Goal: Navigation & Orientation: Find specific page/section

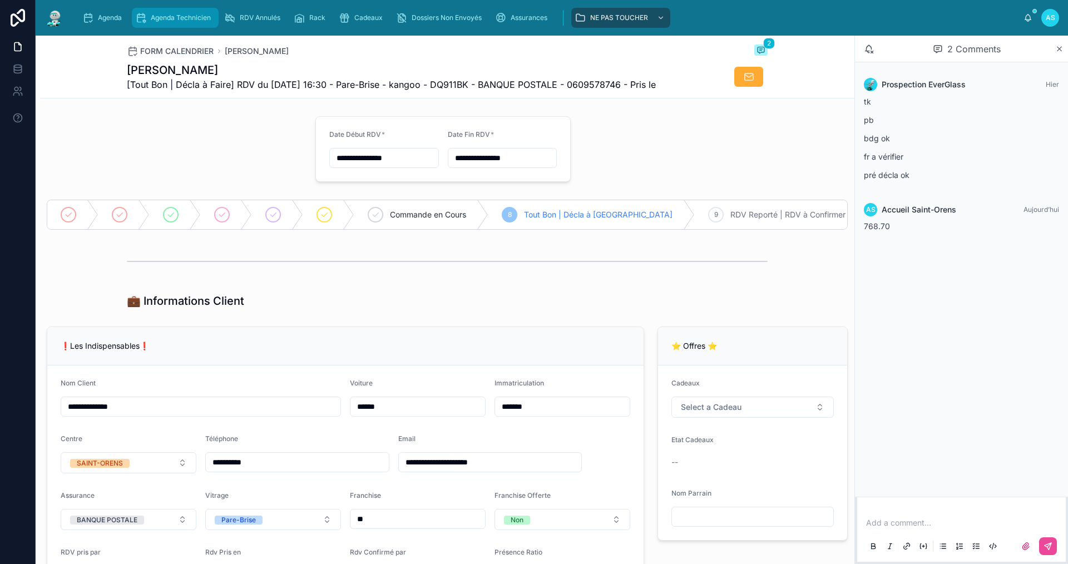
scroll to position [668, 0]
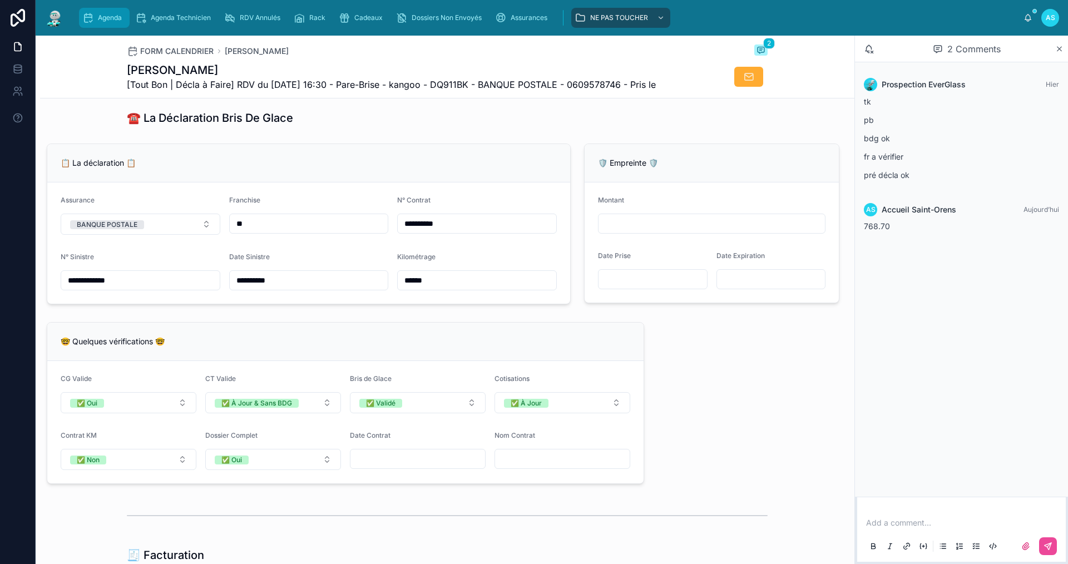
click at [112, 22] on span "Agenda" at bounding box center [110, 17] width 24 height 9
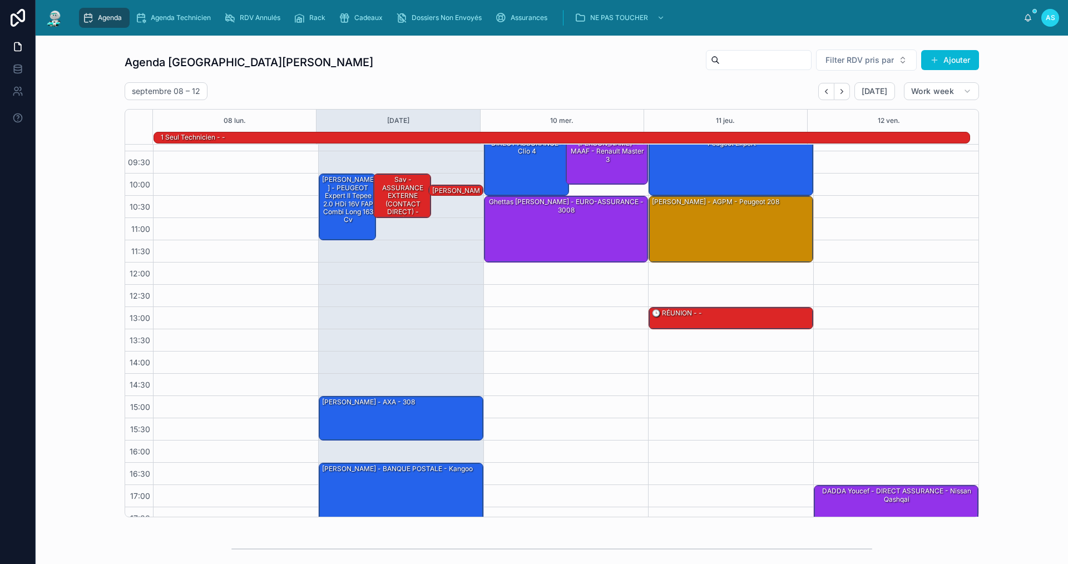
scroll to position [28, 0]
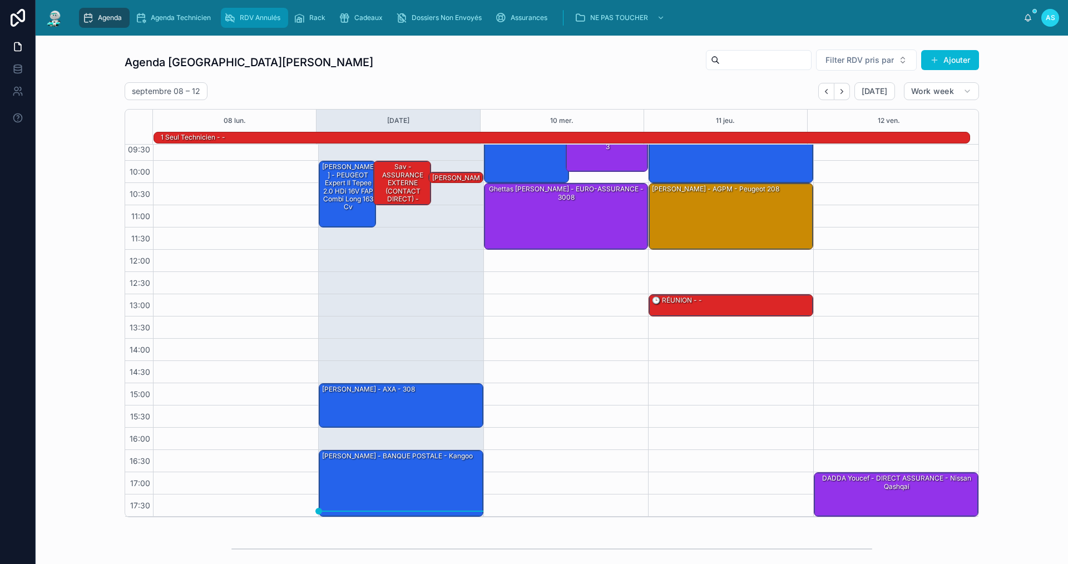
click at [263, 20] on span "RDV Annulés" at bounding box center [260, 17] width 41 height 9
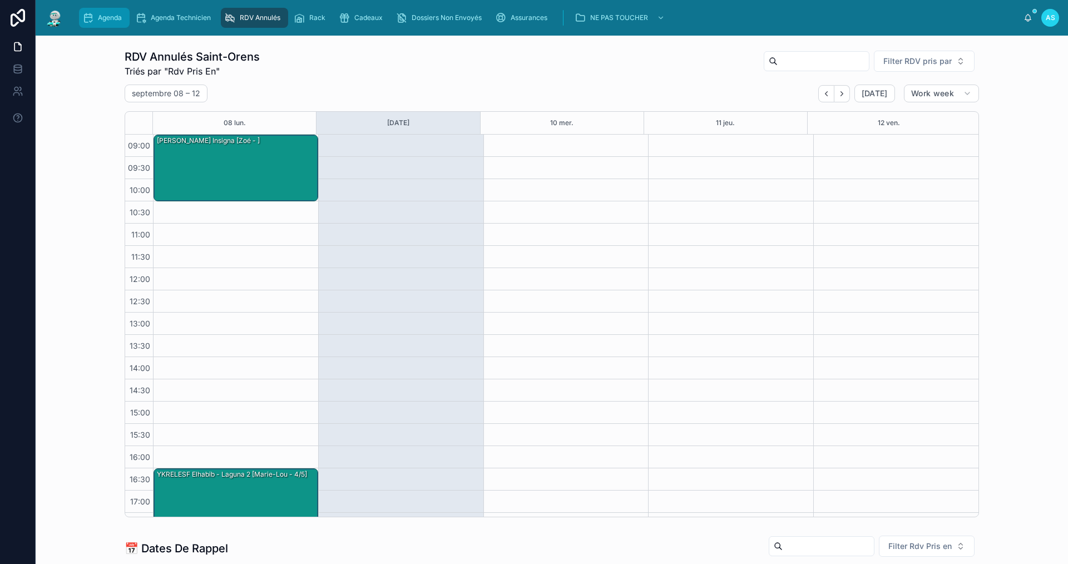
click at [120, 27] on link "Agenda" at bounding box center [104, 18] width 51 height 20
